Goal: Information Seeking & Learning: Learn about a topic

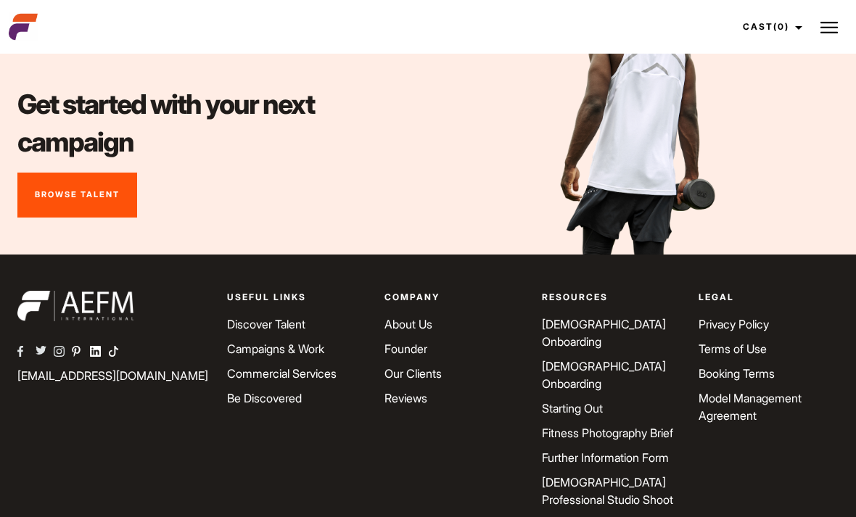
scroll to position [6853, 0]
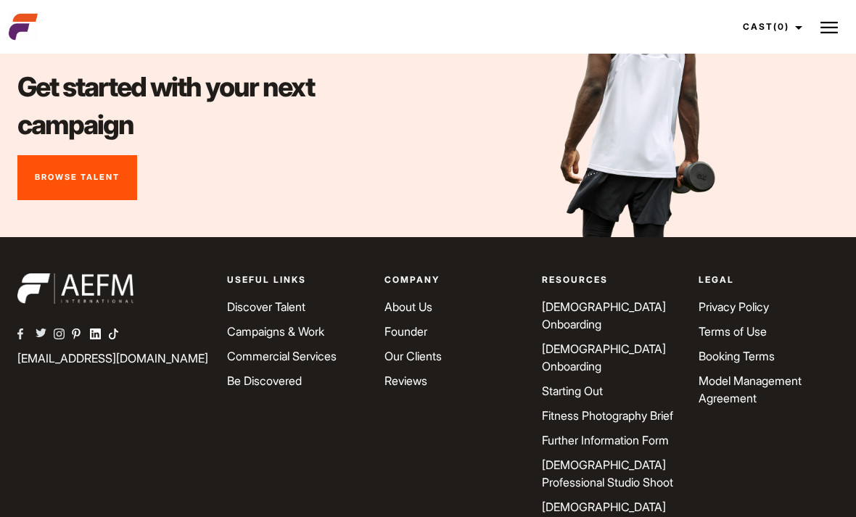
click at [621, 307] on link "[DEMOGRAPHIC_DATA] Onboarding" at bounding box center [604, 316] width 124 height 32
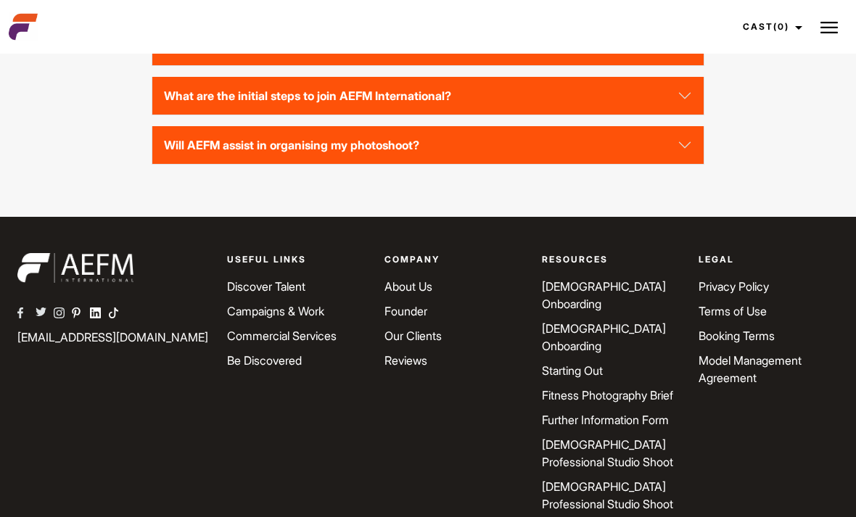
scroll to position [3359, 0]
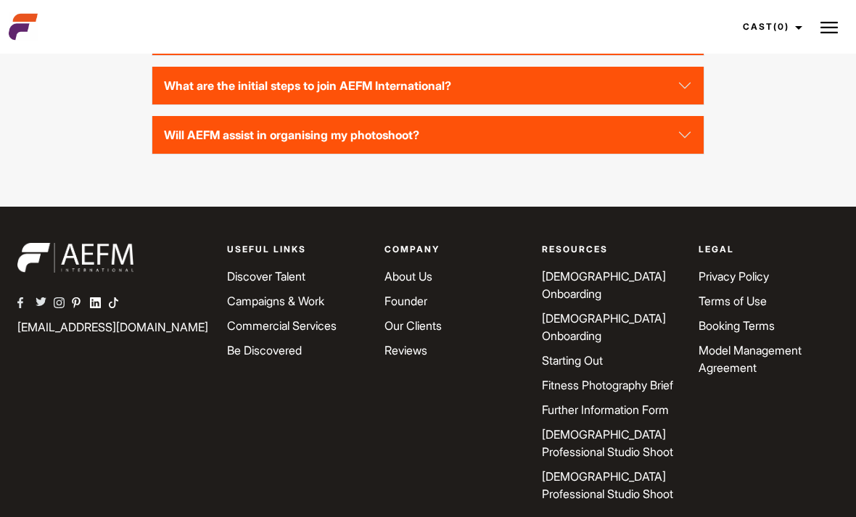
click at [533, 364] on div "Resources Male Onboarding Female Onboarding Starting Out Fitness Photography Br…" at bounding box center [611, 376] width 157 height 267
click at [597, 353] on link "Starting Out" at bounding box center [572, 360] width 61 height 15
click at [581, 353] on link "Starting Out" at bounding box center [572, 360] width 61 height 15
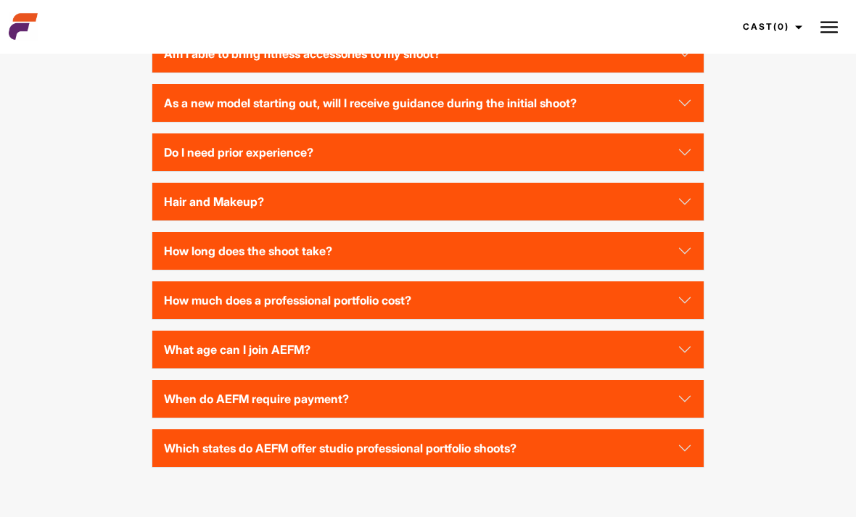
scroll to position [2678, 0]
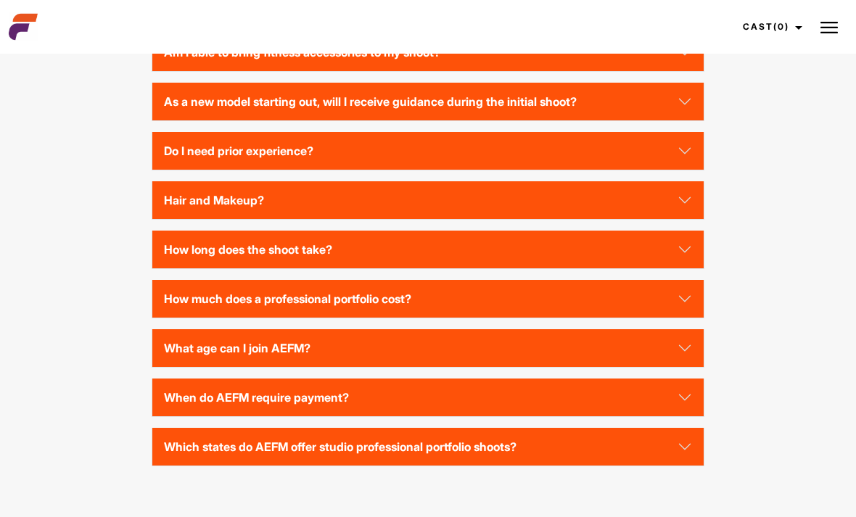
click at [685, 170] on button "Do I need prior experience?" at bounding box center [428, 151] width 552 height 38
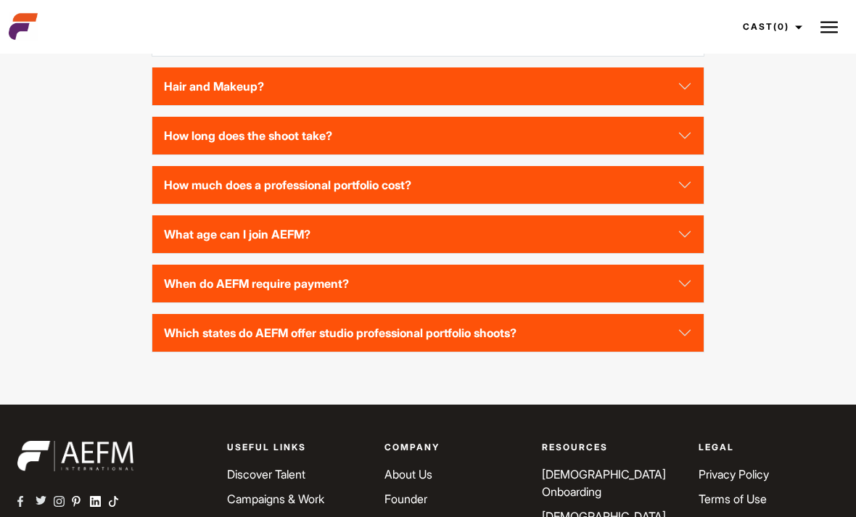
scroll to position [2833, 0]
click at [692, 253] on button "What age can I join AEFM?" at bounding box center [428, 235] width 552 height 38
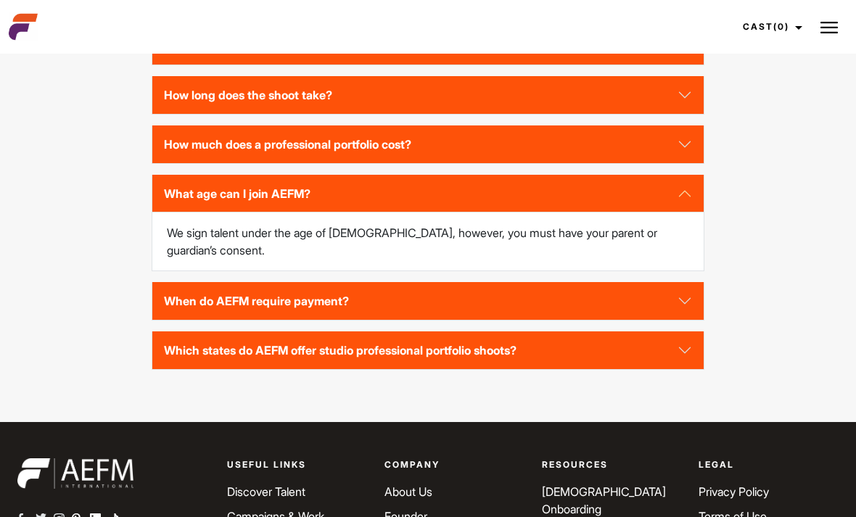
click at [684, 314] on button "When do AEFM require payment?" at bounding box center [428, 301] width 552 height 38
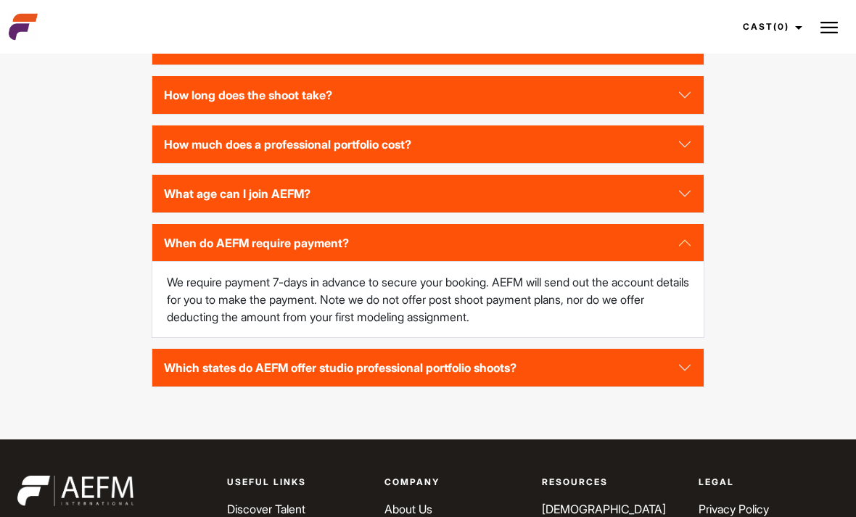
click at [689, 380] on button "Which states do AEFM offer studio professional portfolio shoots?" at bounding box center [428, 368] width 552 height 38
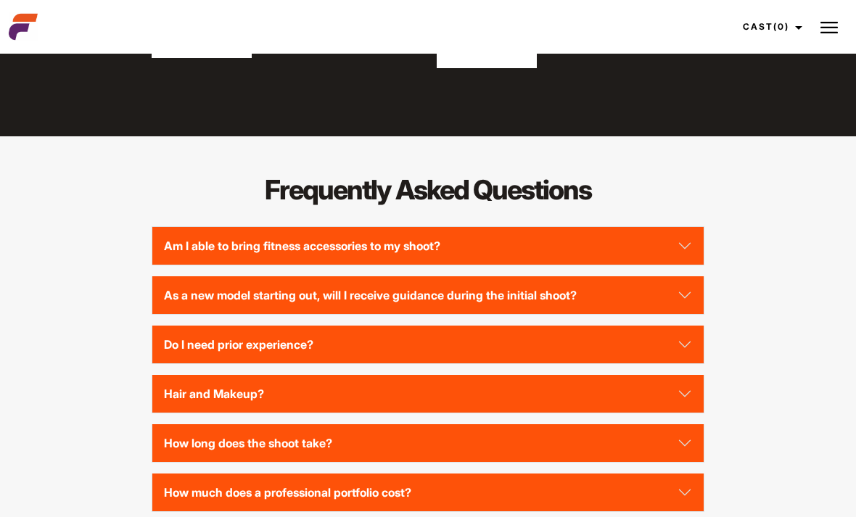
scroll to position [2459, 0]
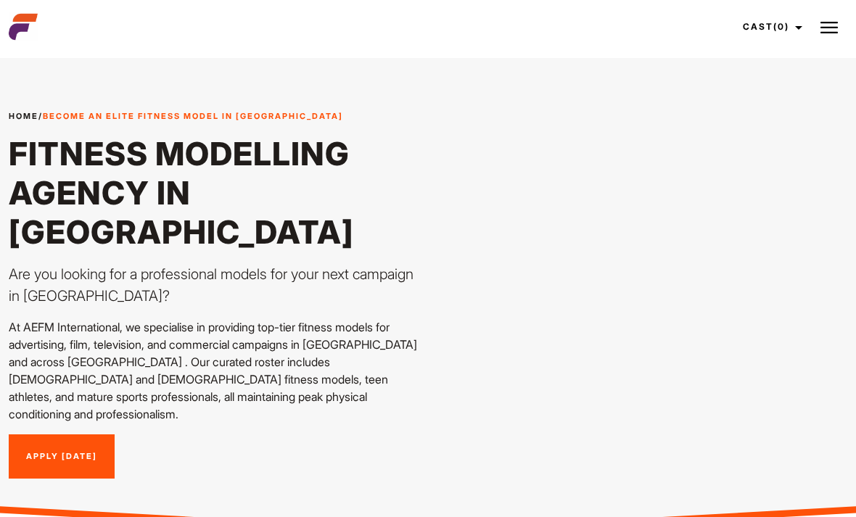
click at [65, 435] on link "Apply Today" at bounding box center [62, 457] width 106 height 45
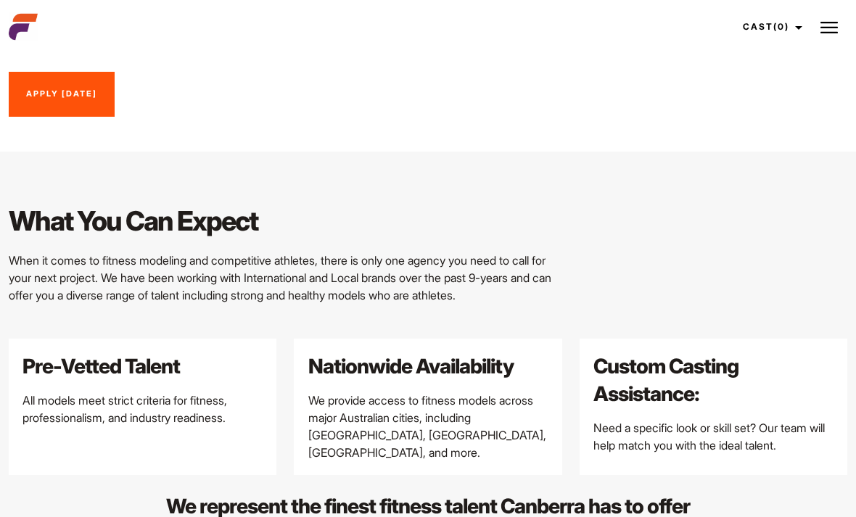
scroll to position [1691, 0]
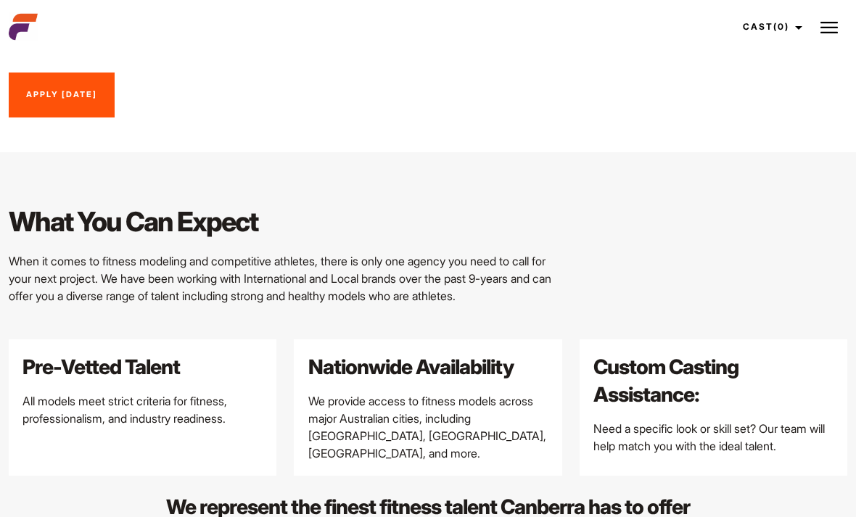
click at [830, 32] on img at bounding box center [829, 27] width 17 height 17
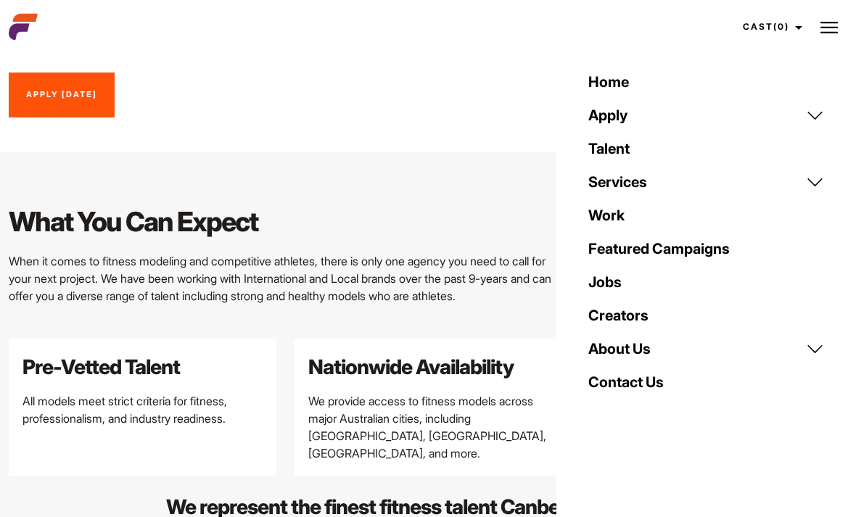
click at [819, 182] on link "Services" at bounding box center [706, 181] width 253 height 33
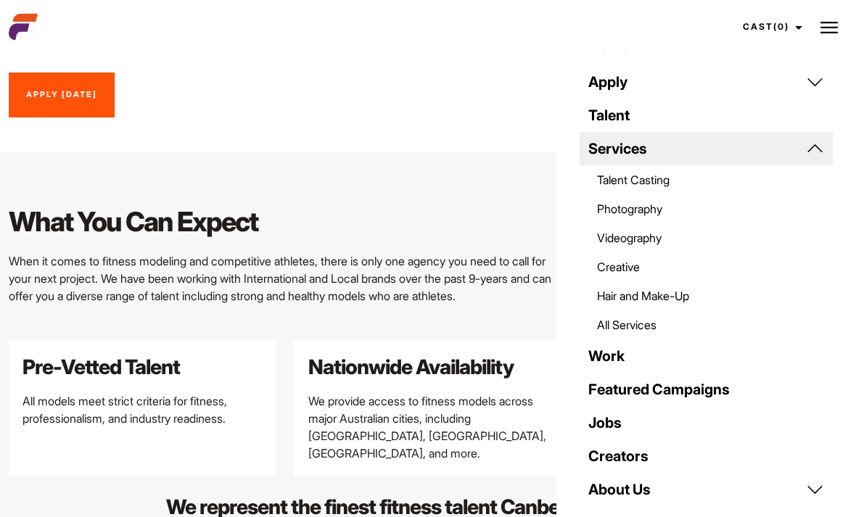
scroll to position [33, 0]
click at [820, 152] on link "Services" at bounding box center [706, 149] width 253 height 33
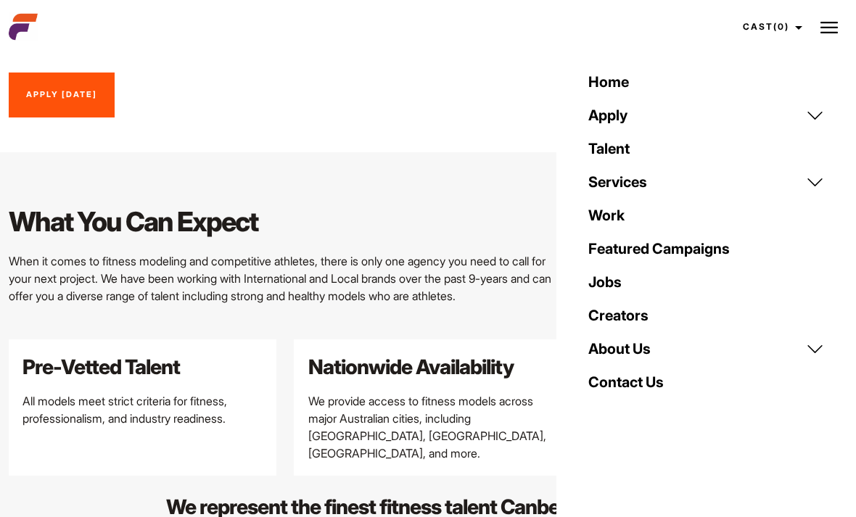
click at [818, 359] on link "About Us" at bounding box center [706, 348] width 253 height 33
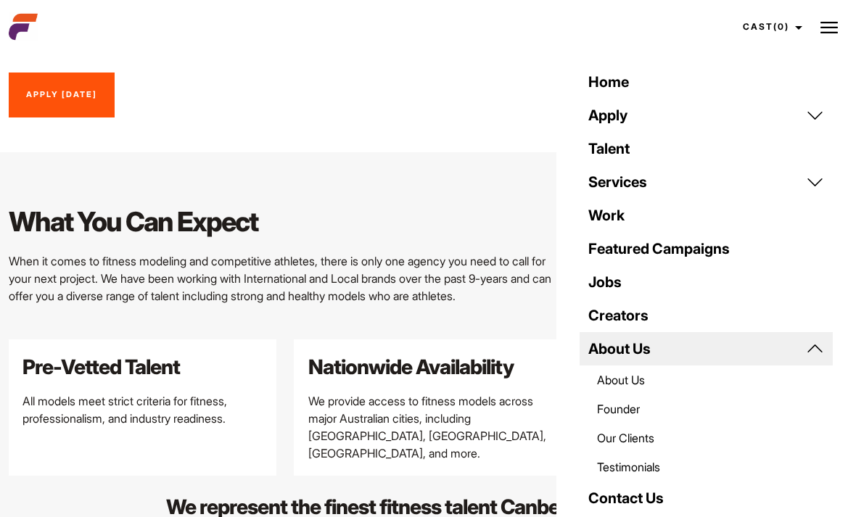
click at [635, 412] on link "Founder" at bounding box center [706, 409] width 253 height 29
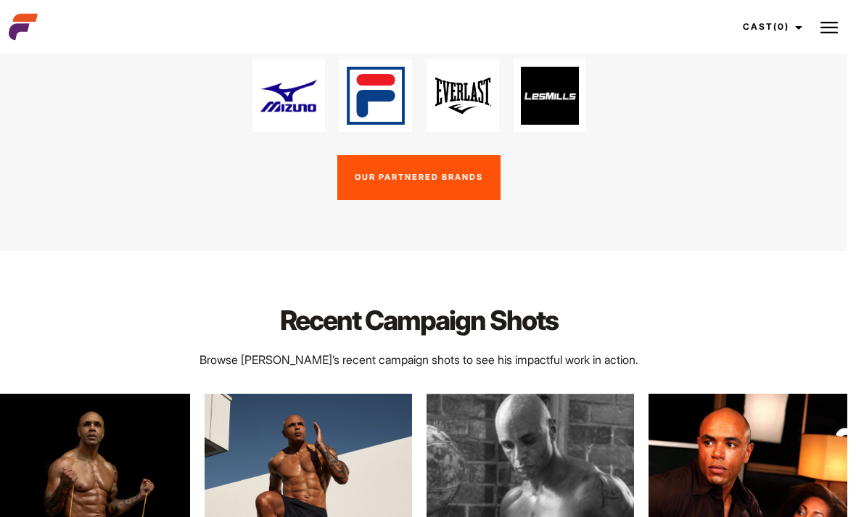
scroll to position [2573, 9]
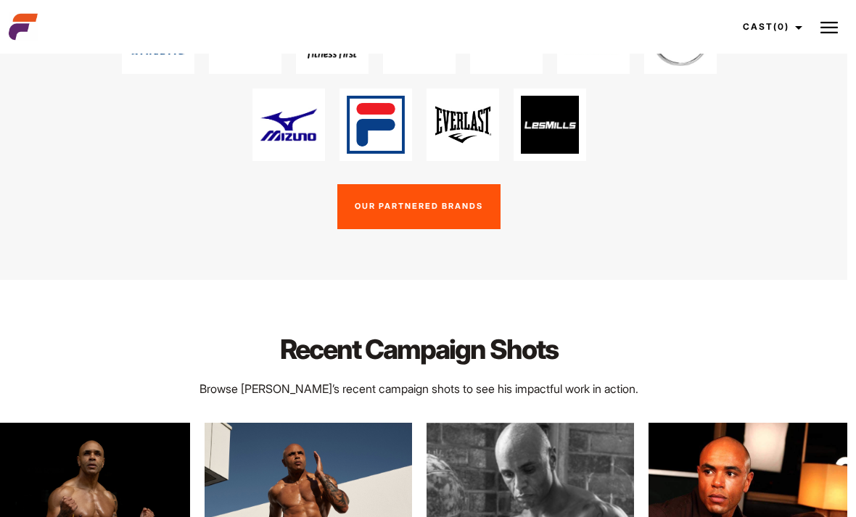
click at [832, 33] on img at bounding box center [829, 27] width 17 height 17
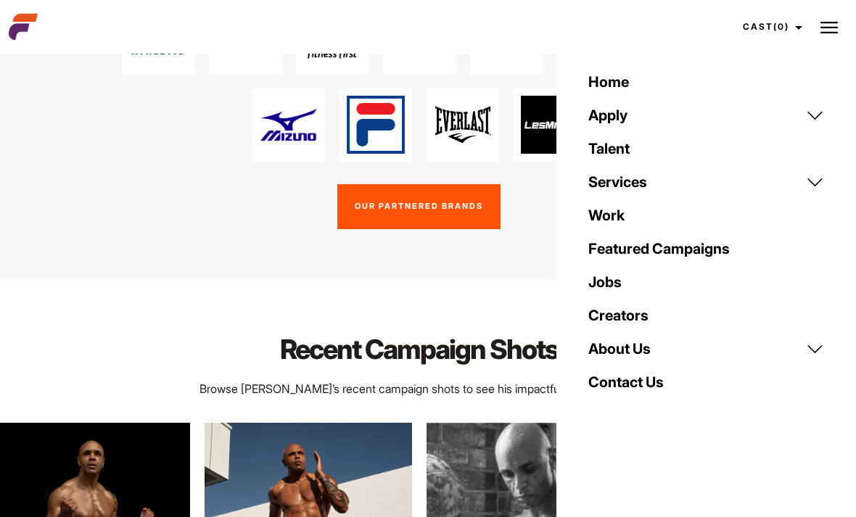
click at [695, 244] on link "Featured Campaigns" at bounding box center [706, 248] width 253 height 33
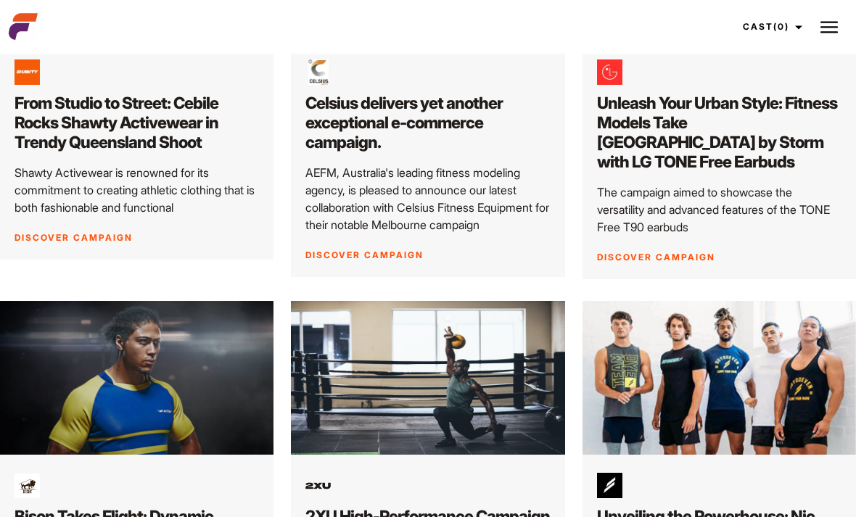
scroll to position [1772, 0]
click at [197, 313] on img at bounding box center [137, 378] width 274 height 154
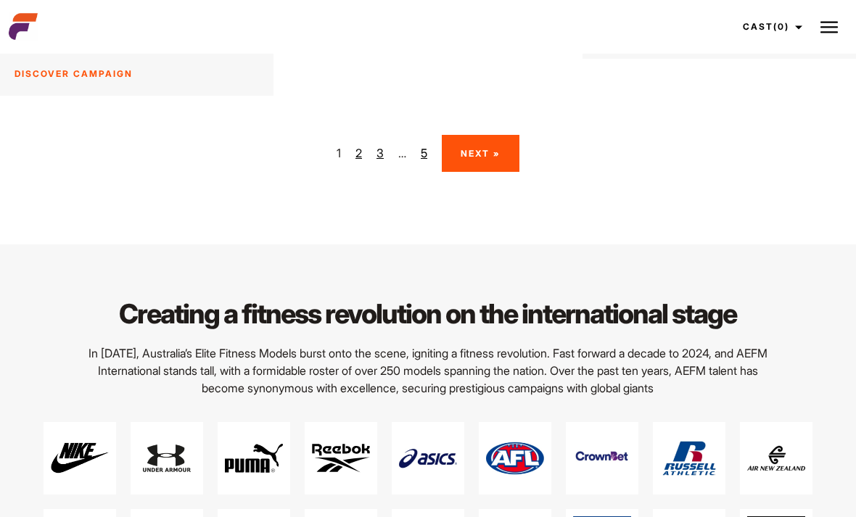
scroll to position [2388, 0]
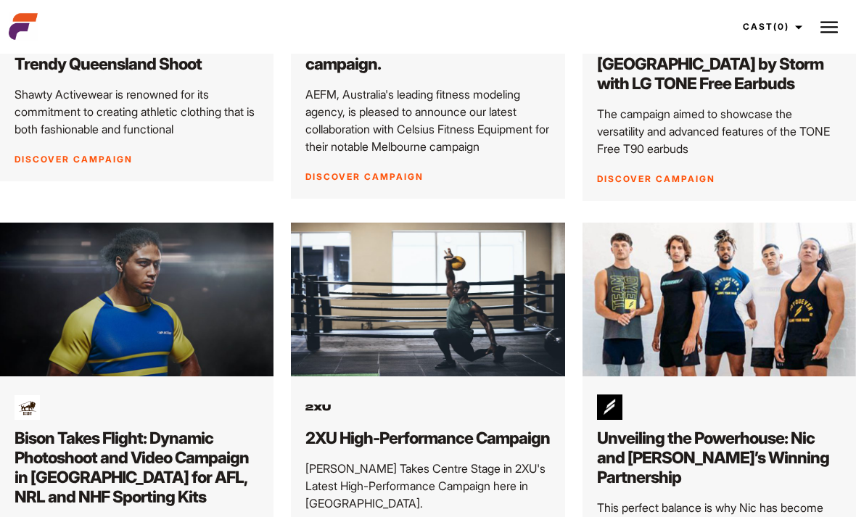
click at [825, 30] on img at bounding box center [829, 27] width 17 height 17
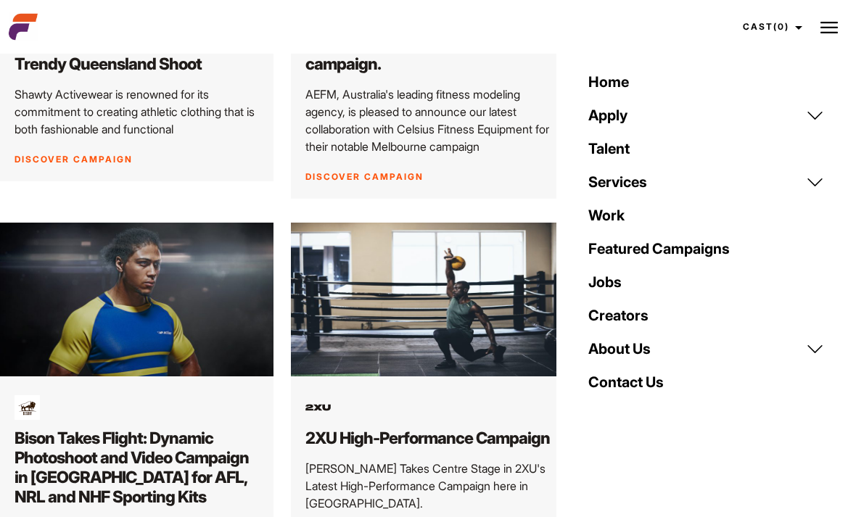
click at [642, 369] on link "Contact Us" at bounding box center [706, 382] width 253 height 33
click at [629, 389] on link "Contact Us" at bounding box center [706, 382] width 253 height 33
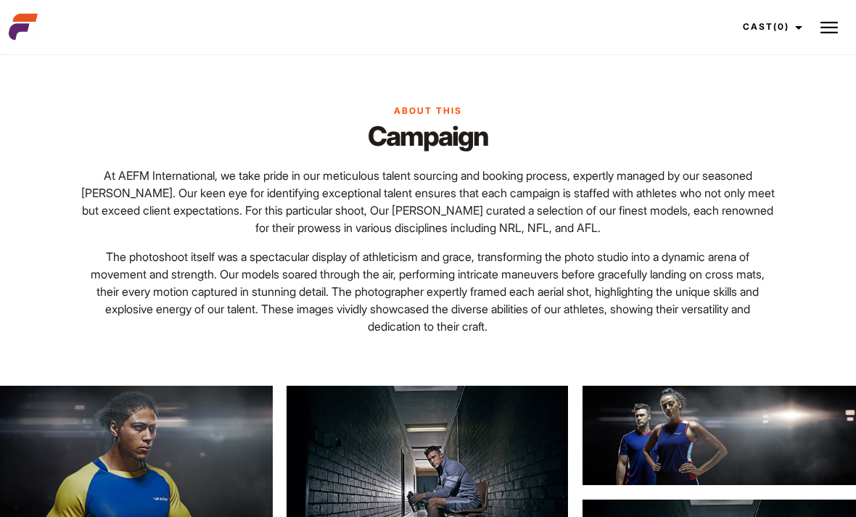
scroll to position [875, 0]
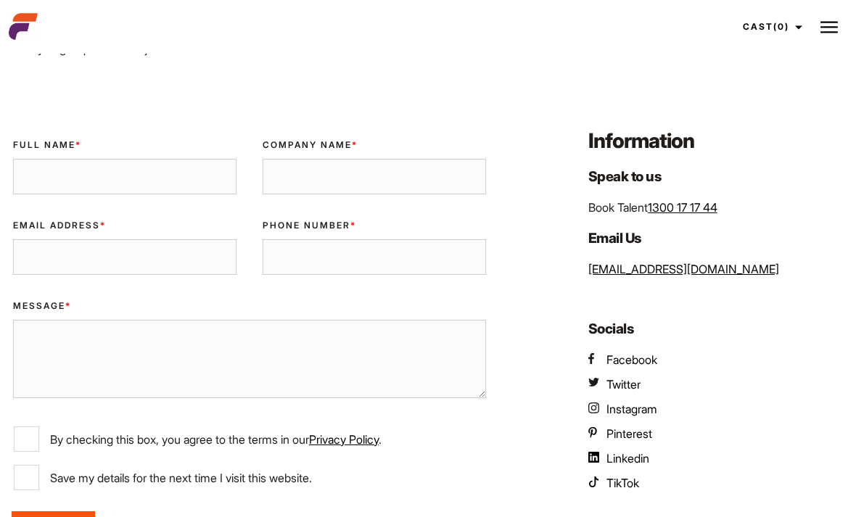
scroll to position [151, 0]
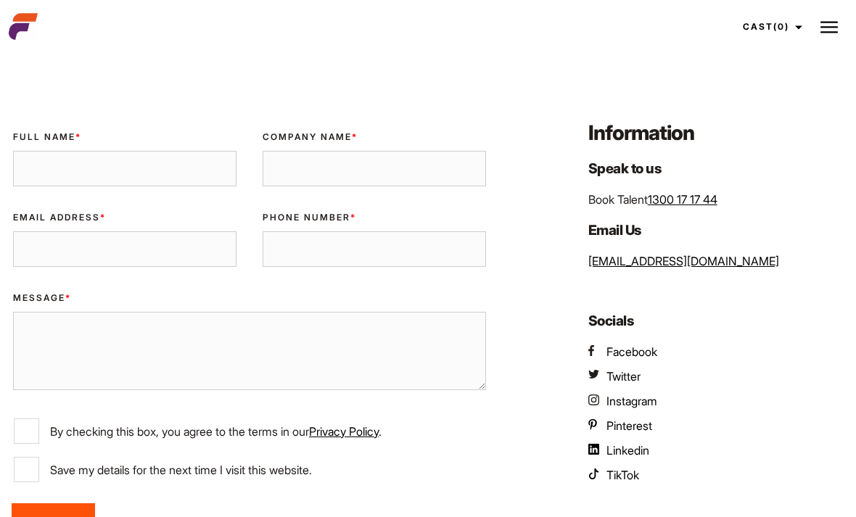
click at [648, 406] on span "Instagram" at bounding box center [632, 402] width 51 height 15
